Goal: Information Seeking & Learning: Check status

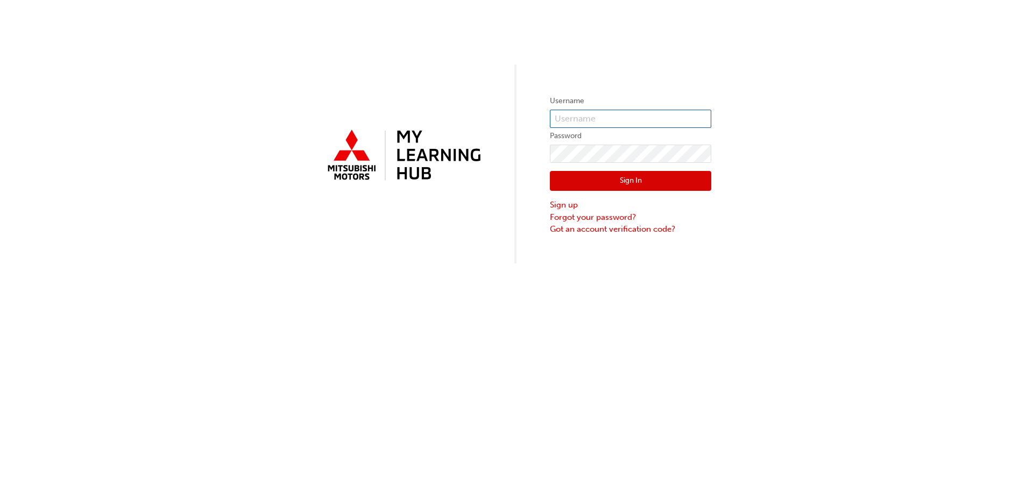
type input "akeller"
click at [617, 180] on button "Sign In" at bounding box center [630, 181] width 161 height 20
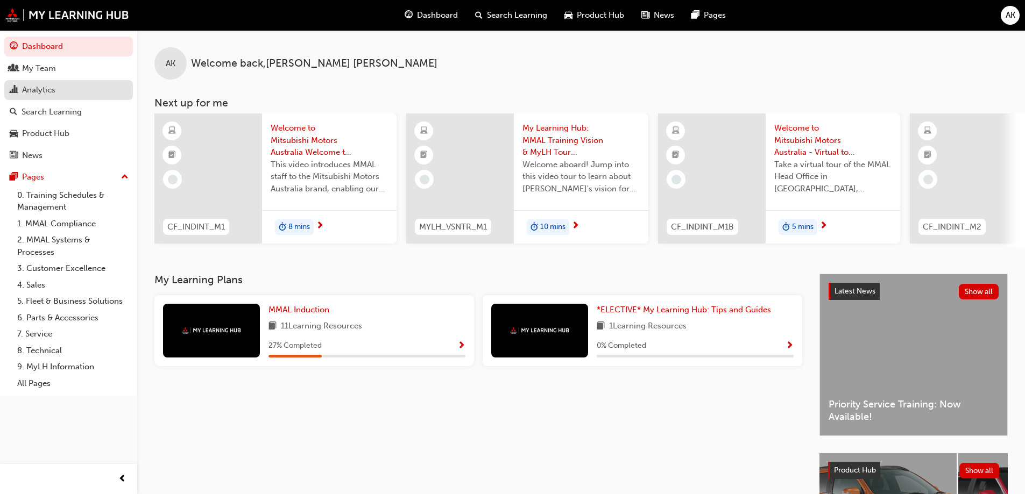
click at [45, 89] on div "Analytics" at bounding box center [38, 90] width 33 height 12
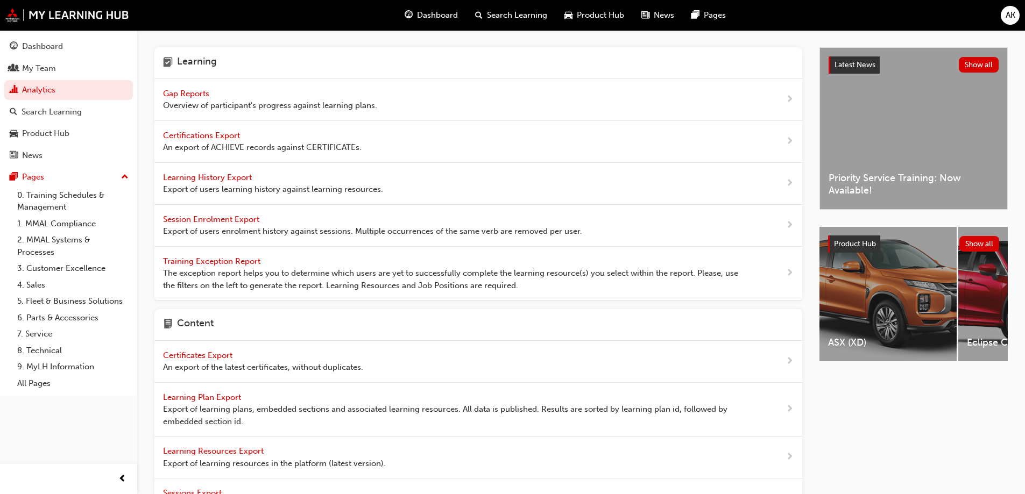
click at [185, 93] on span "Gap Reports" at bounding box center [187, 94] width 48 height 10
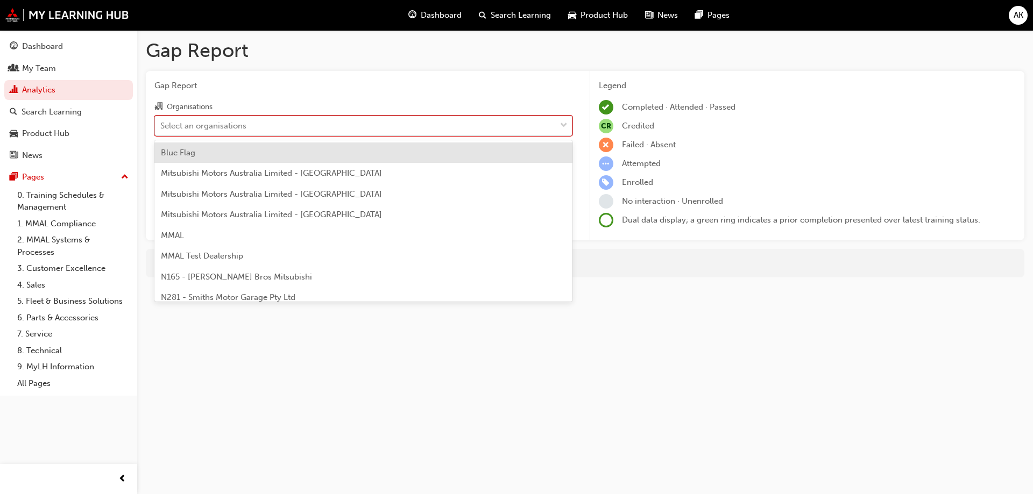
click at [288, 127] on div "Select an organisations" at bounding box center [355, 125] width 401 height 19
click at [161, 127] on input "Organisations option Blue Flag focused, 1 of 202. 202 results available. Use Up…" at bounding box center [160, 125] width 1 height 9
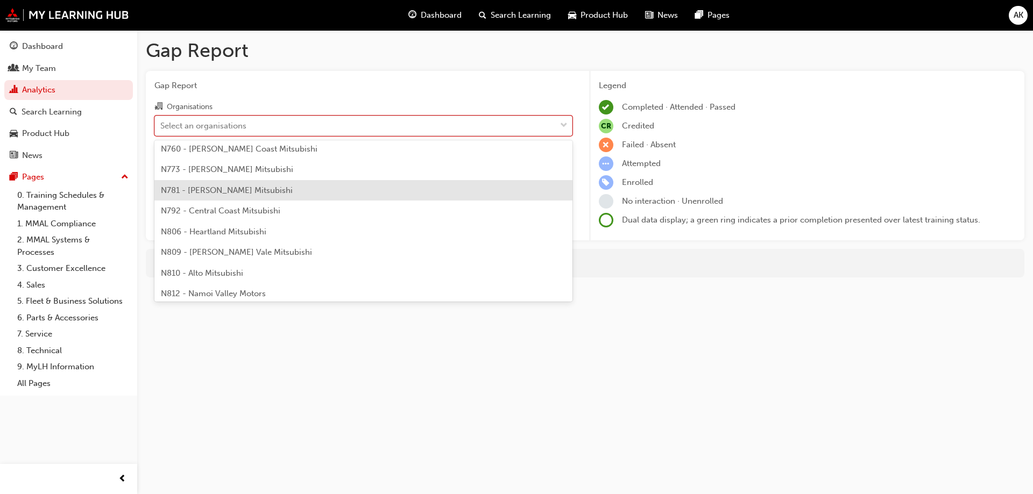
scroll to position [323, 0]
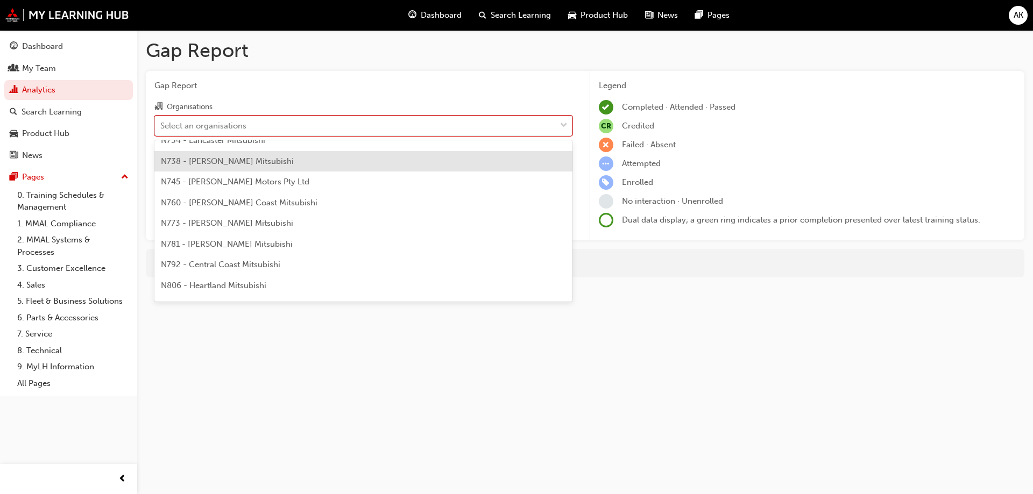
click at [245, 164] on span "N738 - [PERSON_NAME] Mitsubishi" at bounding box center [227, 162] width 133 height 10
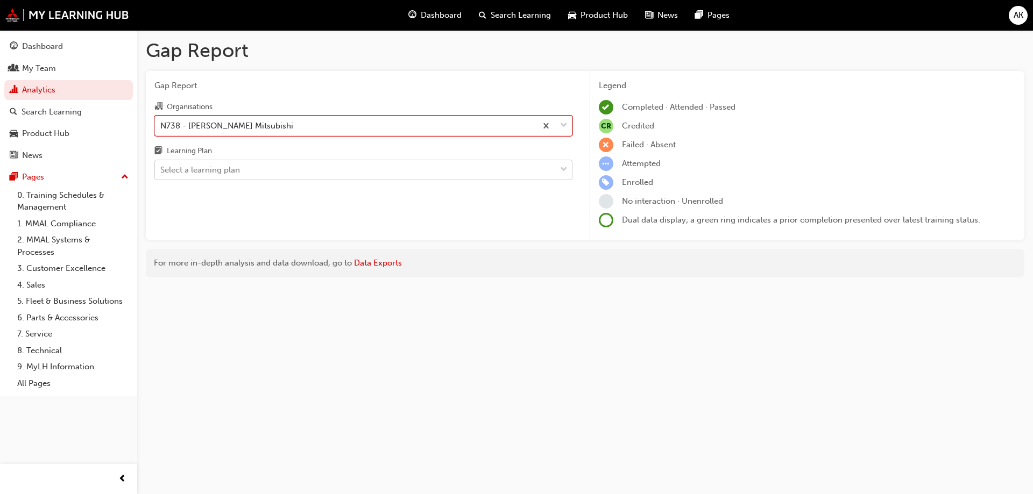
click at [249, 171] on div "Select a learning plan" at bounding box center [355, 170] width 401 height 19
click at [161, 171] on input "Learning Plan Select a learning plan" at bounding box center [160, 169] width 1 height 9
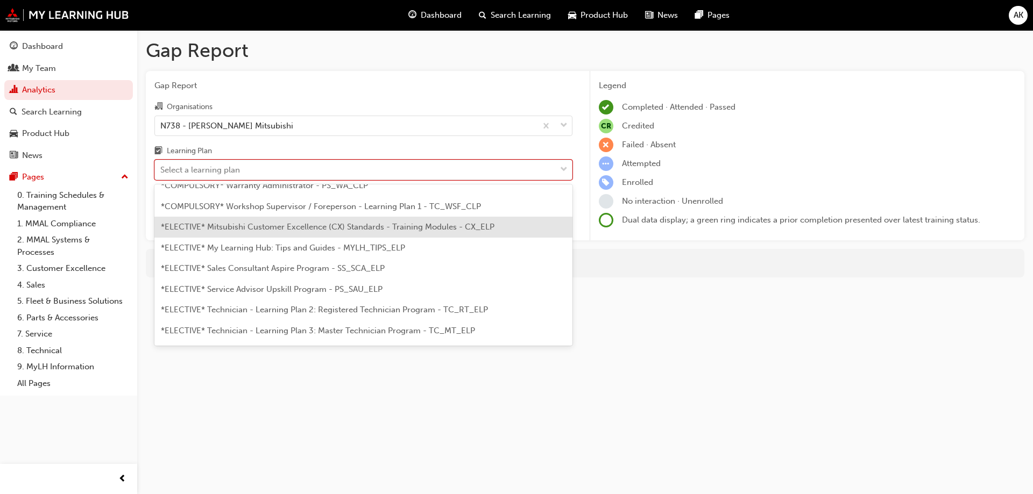
scroll to position [484, 0]
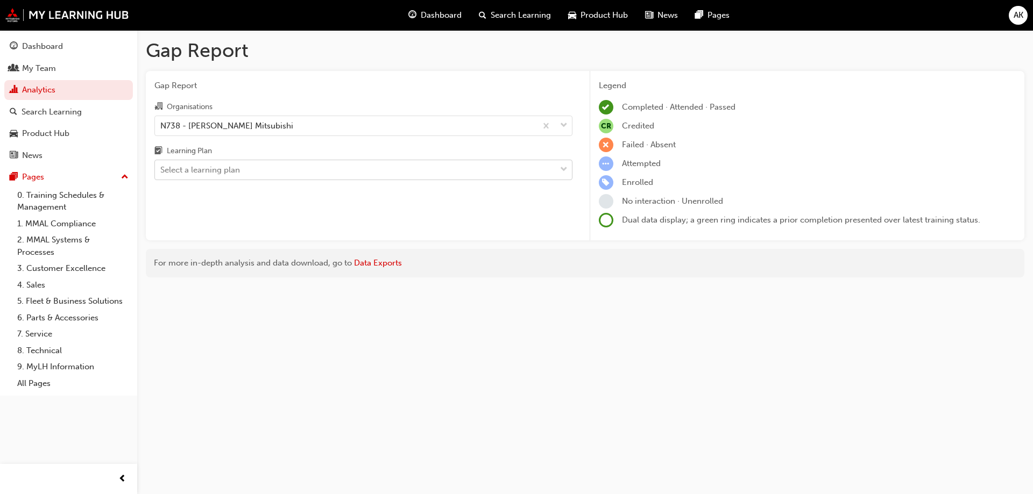
click at [342, 167] on div "Select a learning plan" at bounding box center [355, 170] width 401 height 19
click at [161, 167] on input "Learning Plan Select a learning plan" at bounding box center [160, 169] width 1 height 9
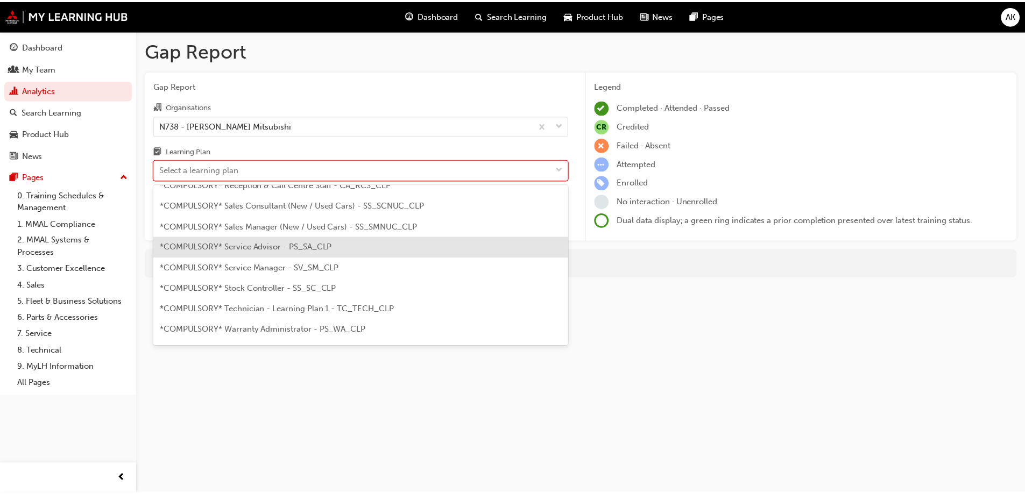
scroll to position [377, 0]
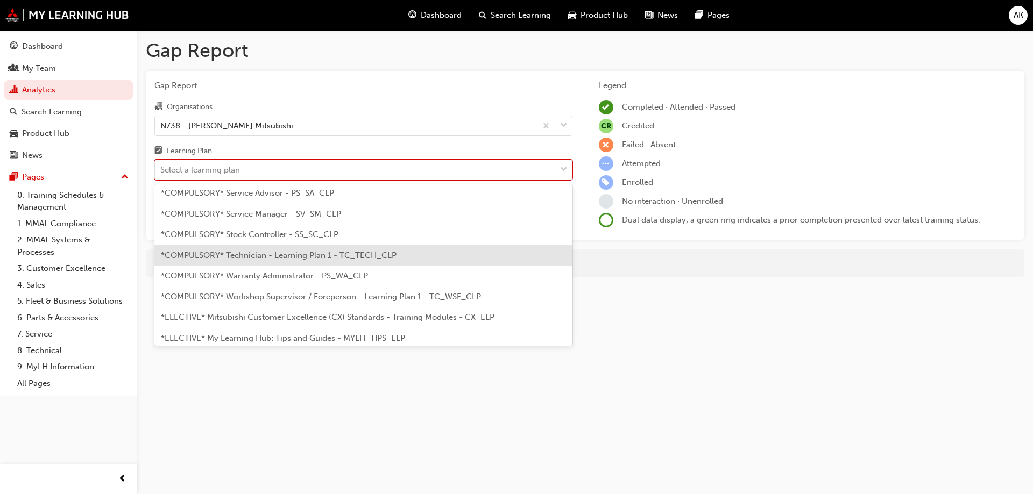
click at [286, 258] on span "*COMPULSORY* Technician - Learning Plan 1 - TC_TECH_CLP" at bounding box center [279, 256] width 236 height 10
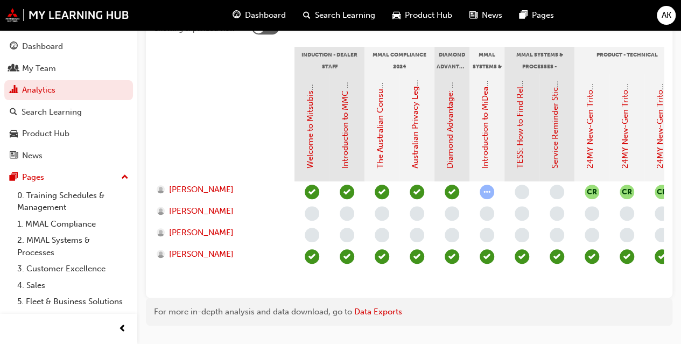
scroll to position [280, 0]
